Goal: Task Accomplishment & Management: Manage account settings

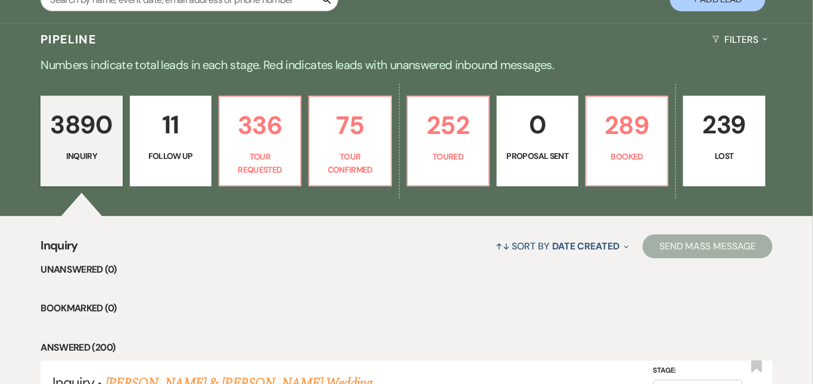
scroll to position [257, 0]
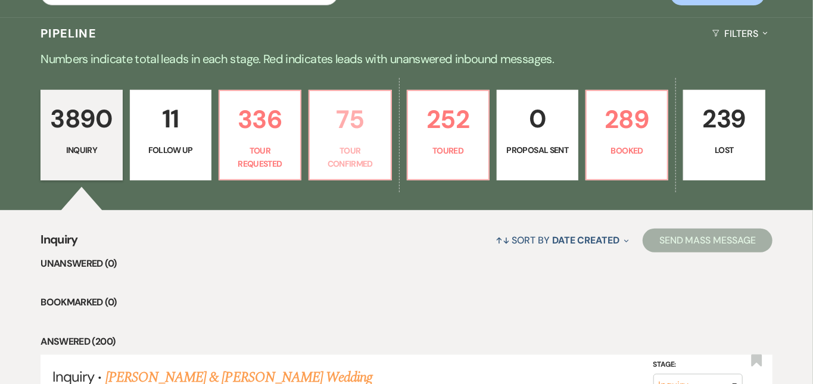
click at [377, 129] on p "75" at bounding box center [350, 120] width 66 height 40
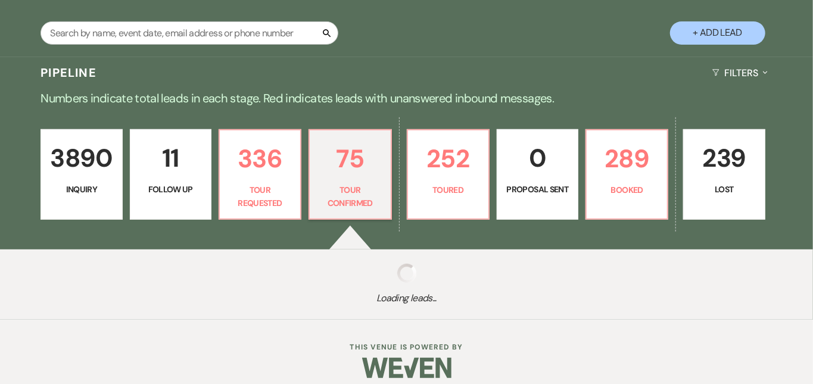
scroll to position [218, 0]
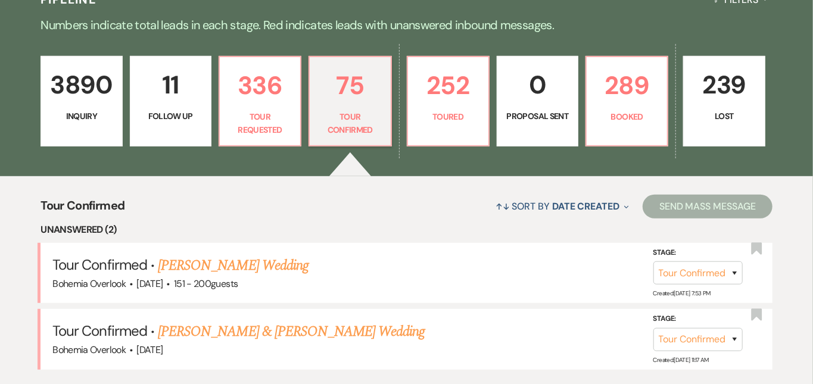
scroll to position [303, 0]
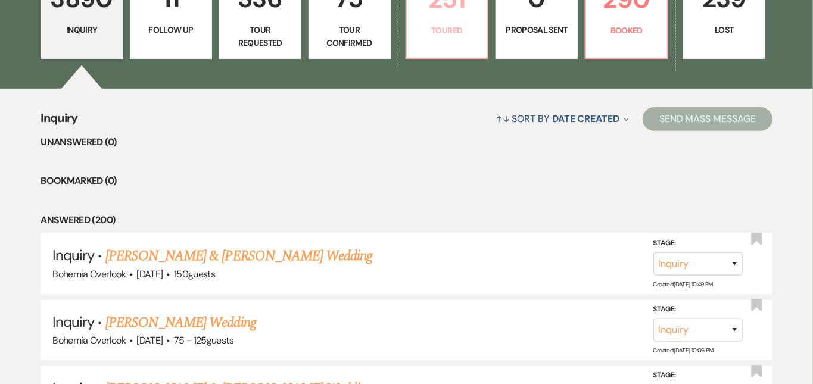
scroll to position [380, 0]
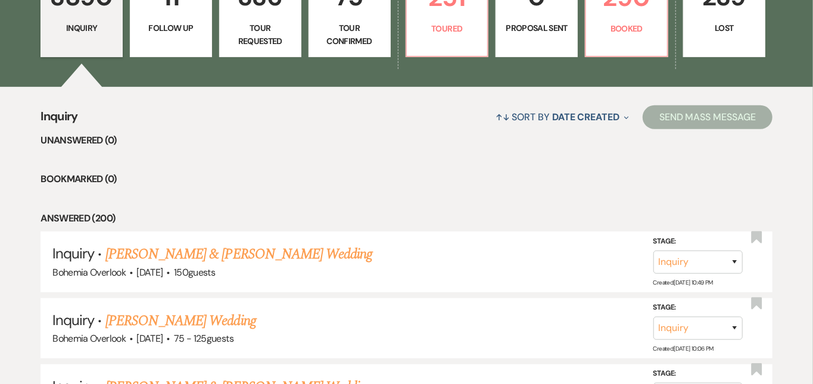
click at [390, 20] on link "75 Tour Confirmed" at bounding box center [350, 12] width 82 height 89
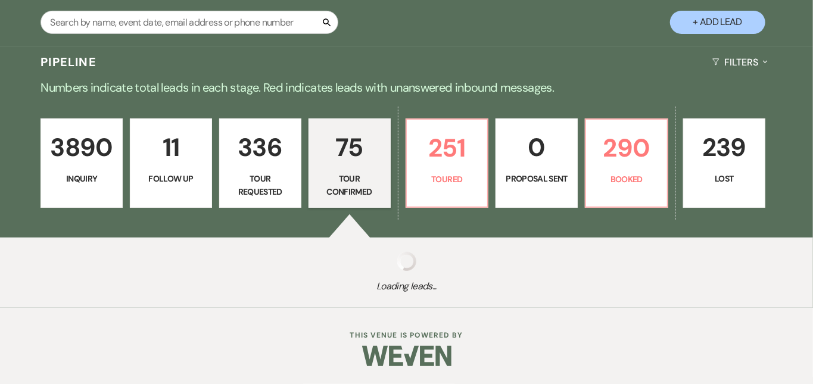
scroll to position [218, 0]
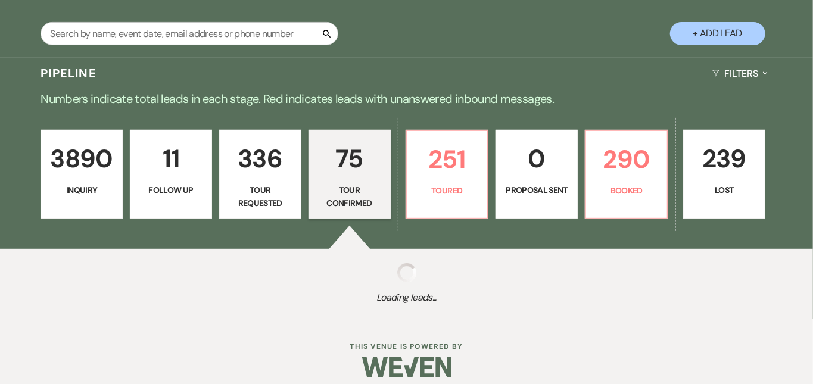
select select "4"
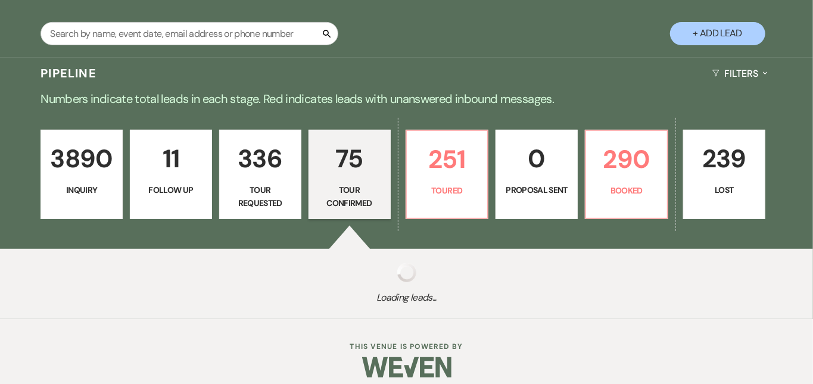
select select "4"
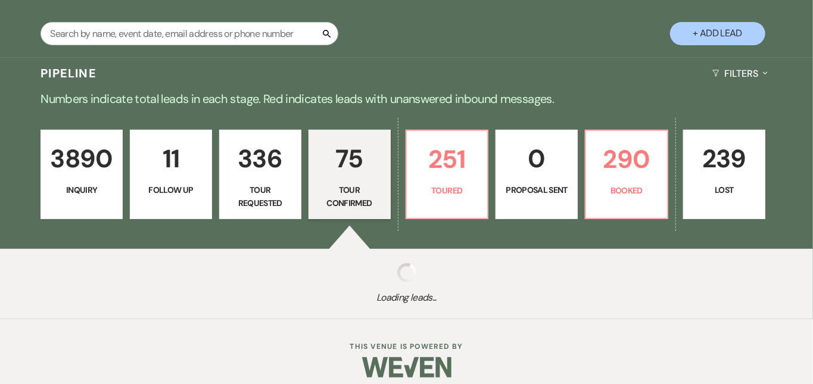
select select "4"
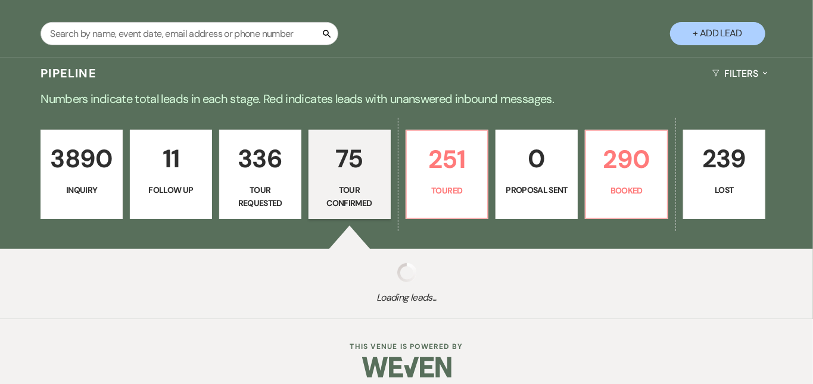
select select "4"
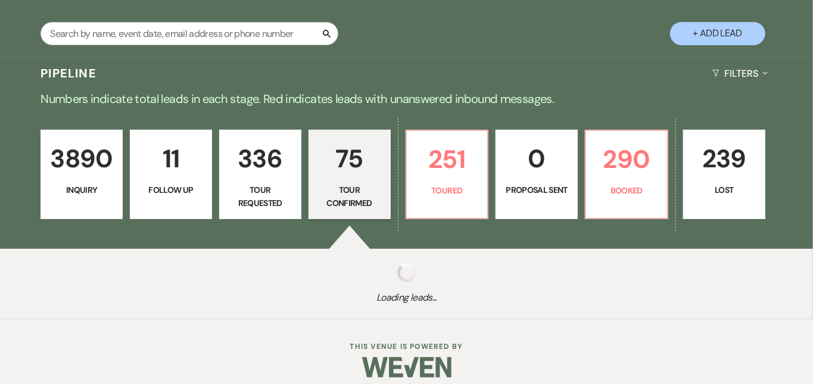
select select "4"
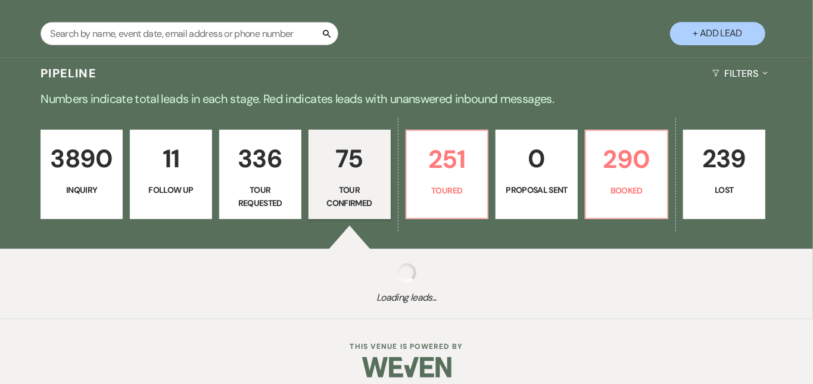
select select "4"
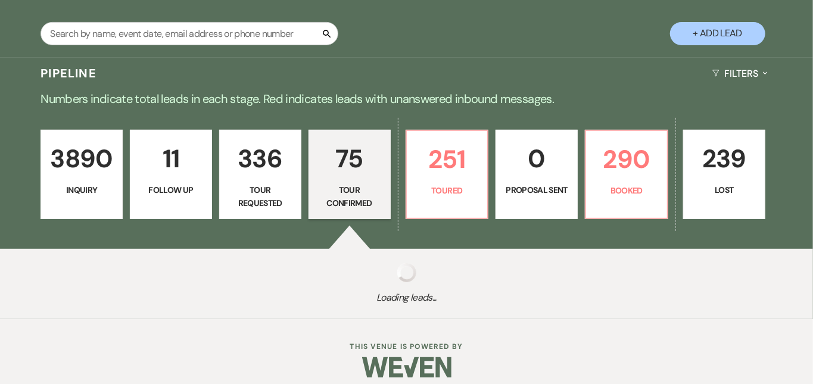
select select "4"
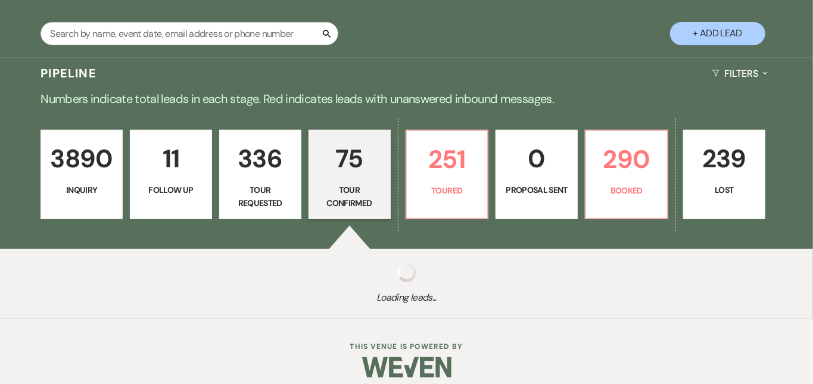
select select "4"
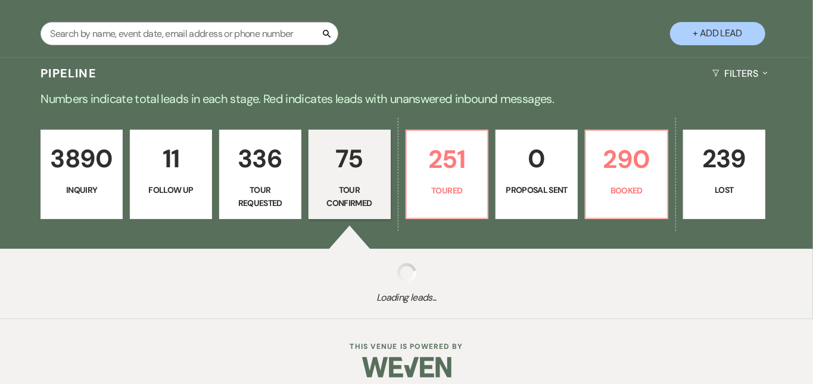
select select "4"
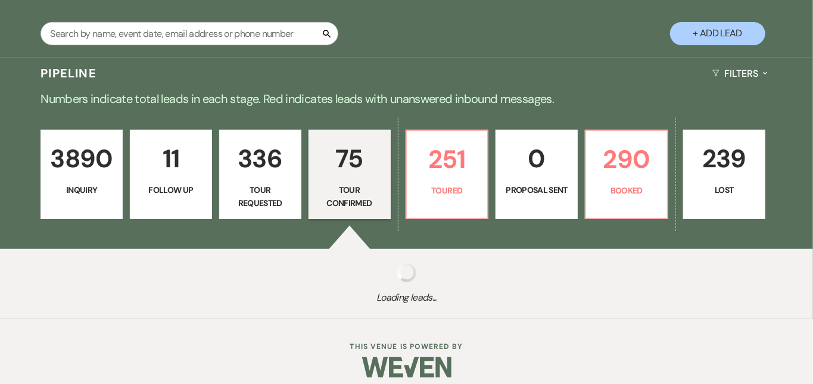
select select "4"
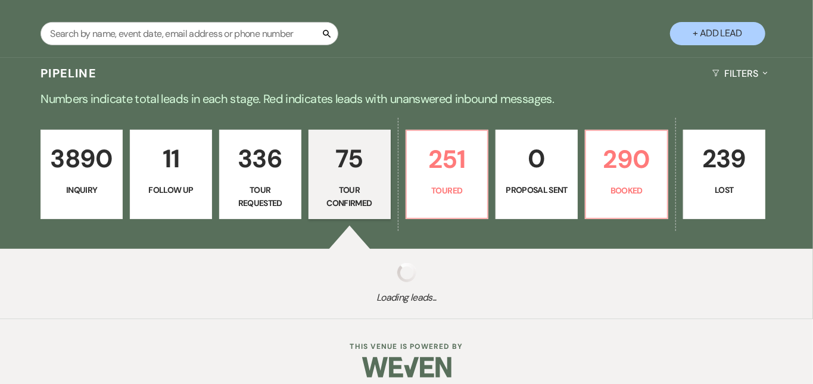
select select "4"
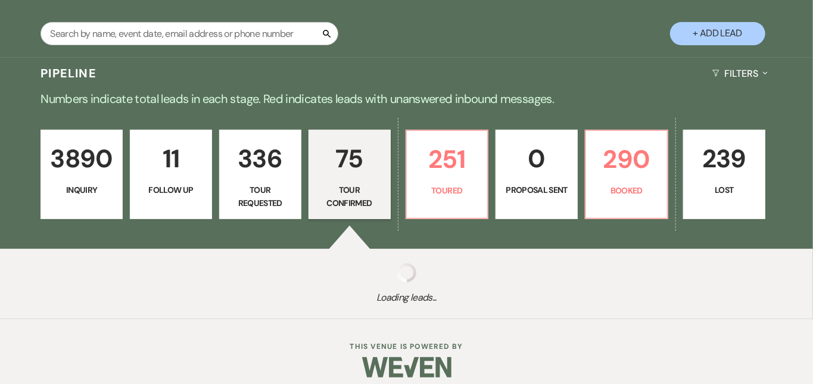
select select "4"
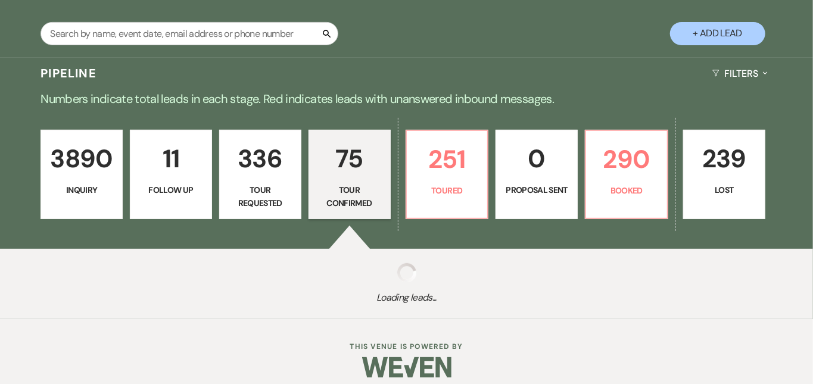
select select "4"
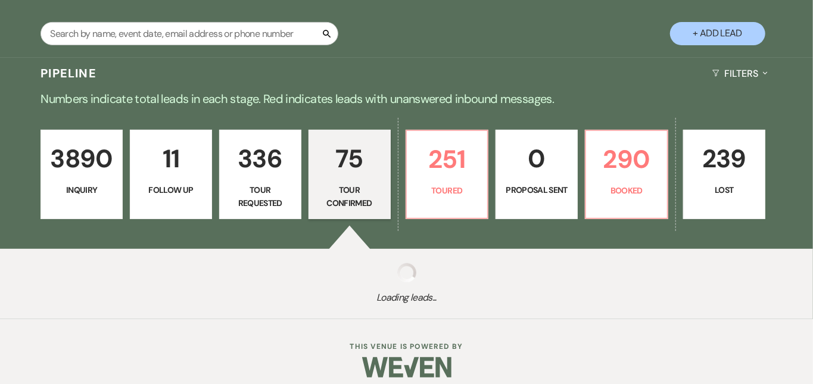
select select "4"
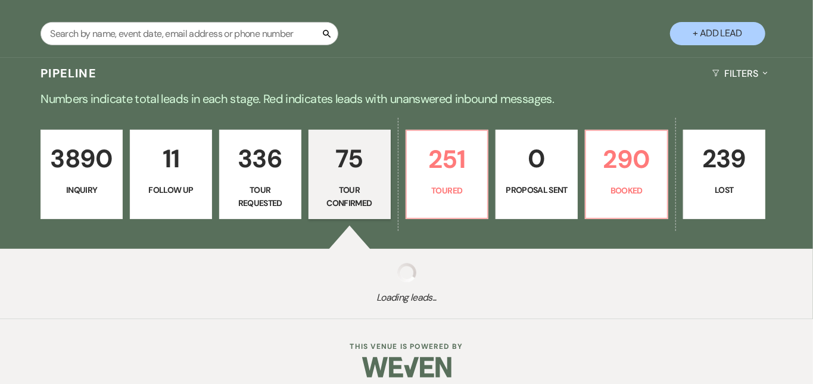
select select "4"
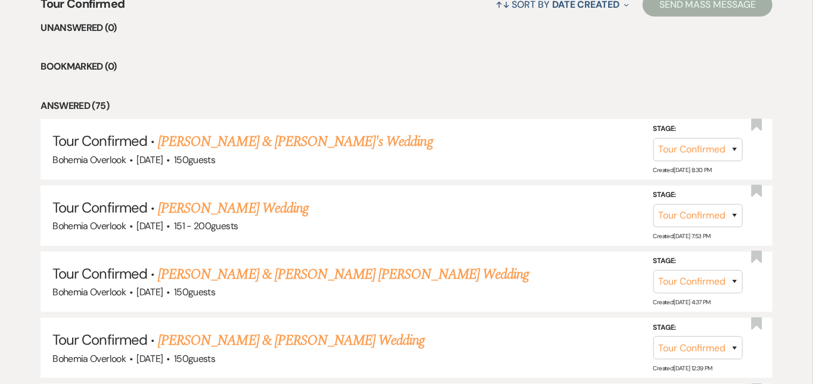
scroll to position [504, 0]
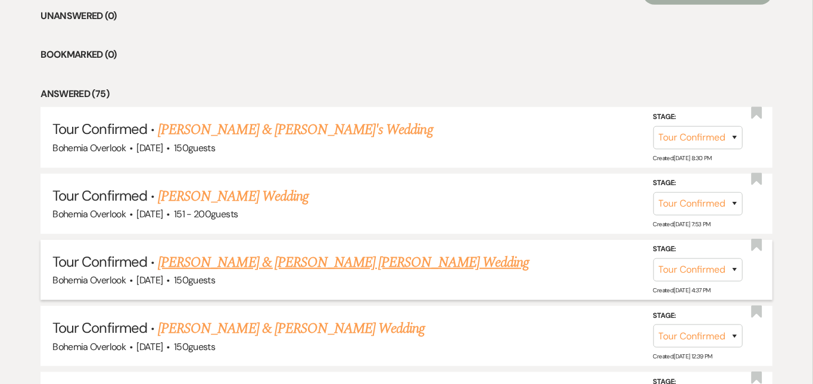
click at [315, 252] on link "[PERSON_NAME] & [PERSON_NAME] [PERSON_NAME] Wedding" at bounding box center [343, 262] width 371 height 21
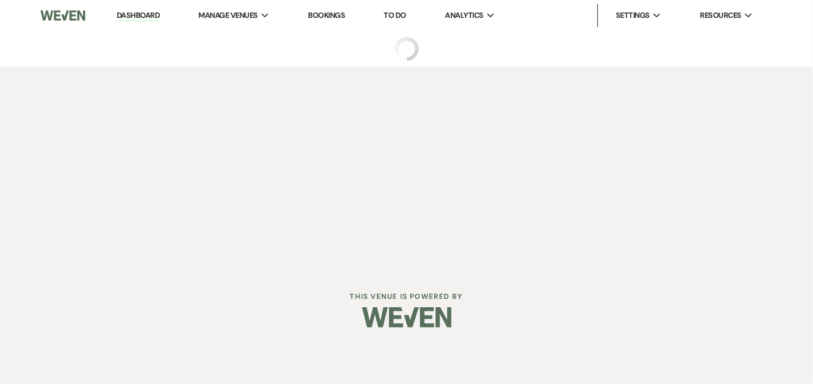
select select "4"
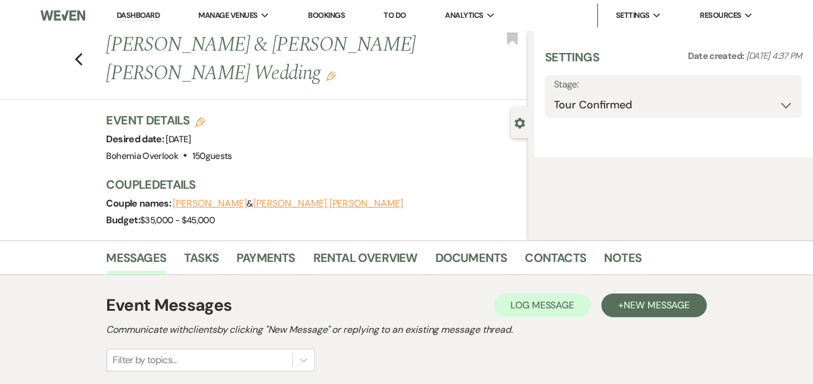
select select "5"
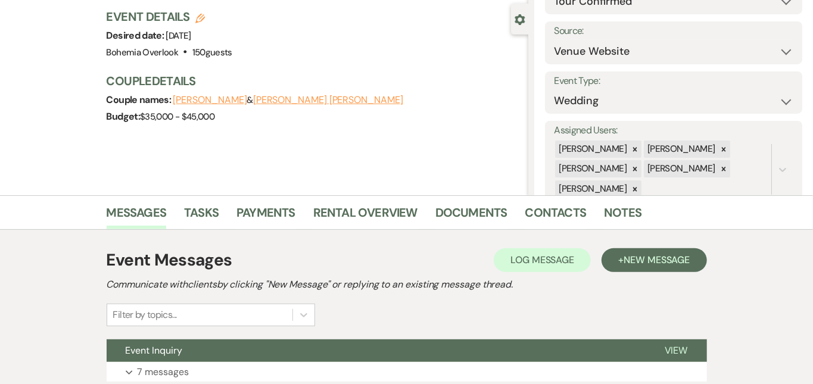
scroll to position [201, 0]
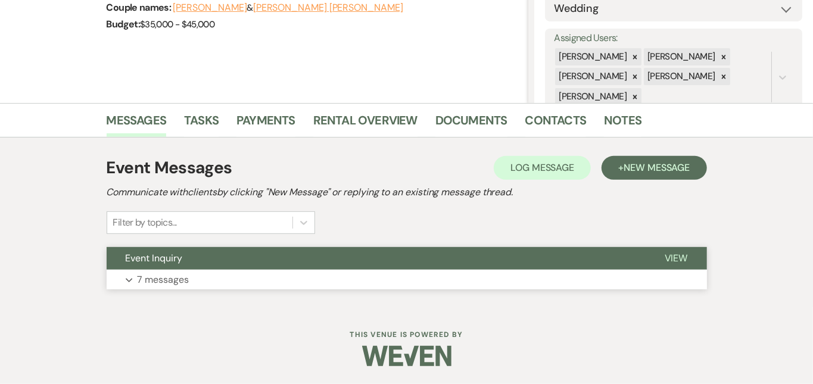
click at [359, 277] on button "Expand 7 messages" at bounding box center [407, 280] width 601 height 20
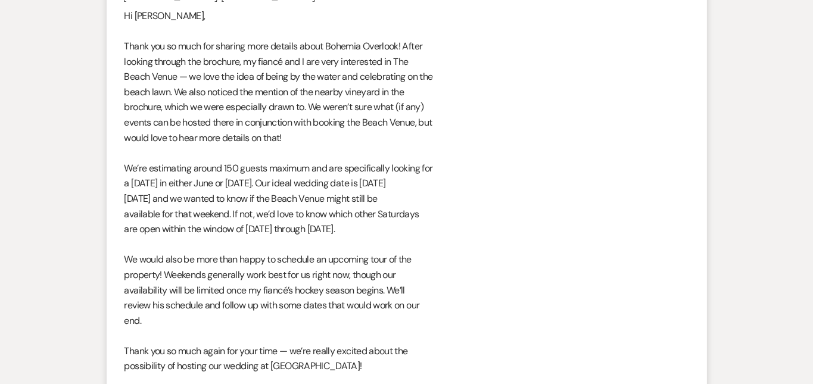
scroll to position [1253, 0]
